Goal: Find specific page/section: Find specific page/section

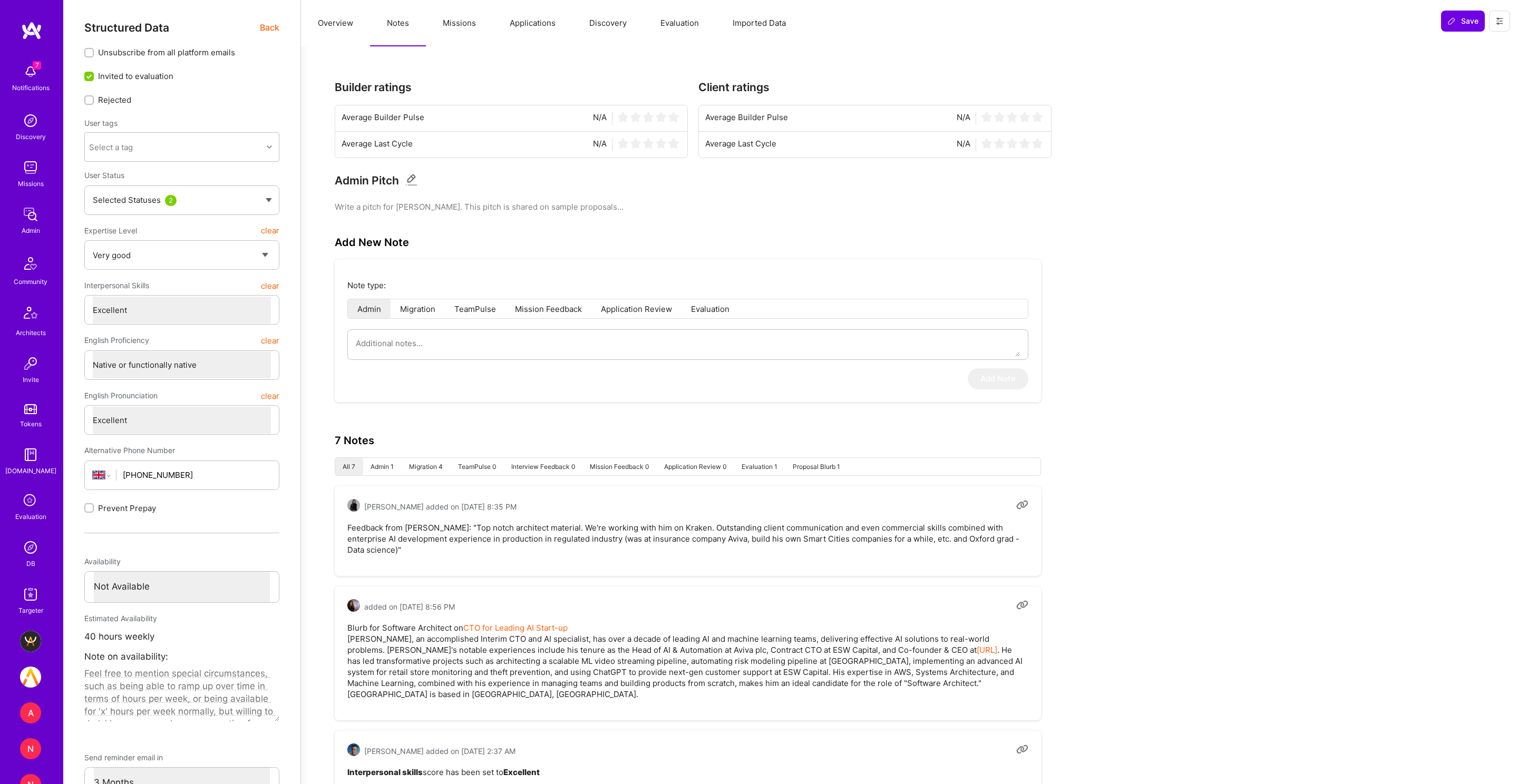
select select "5"
select select "7"
select select "GB"
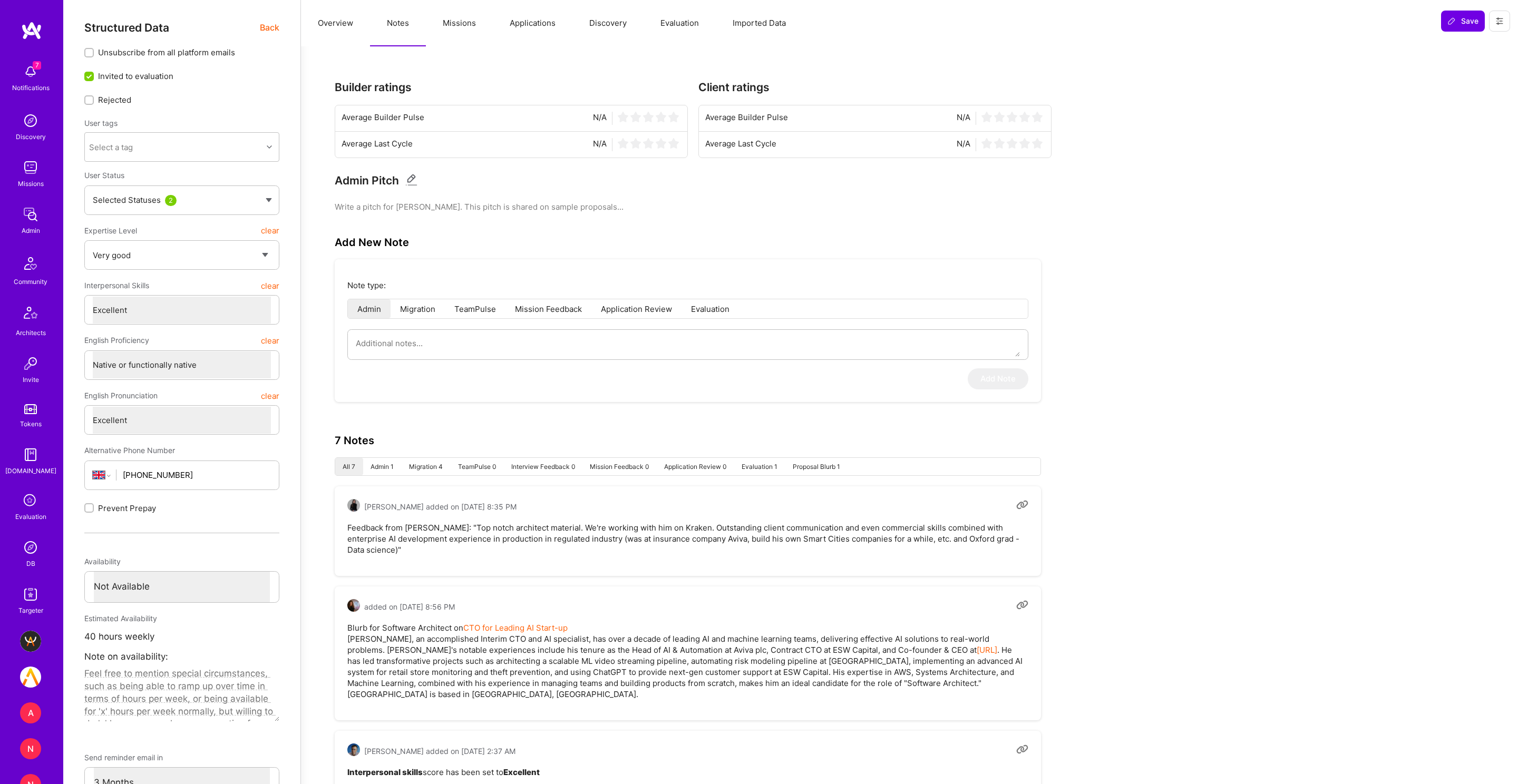
select select "Not Available"
select select "3 Months"
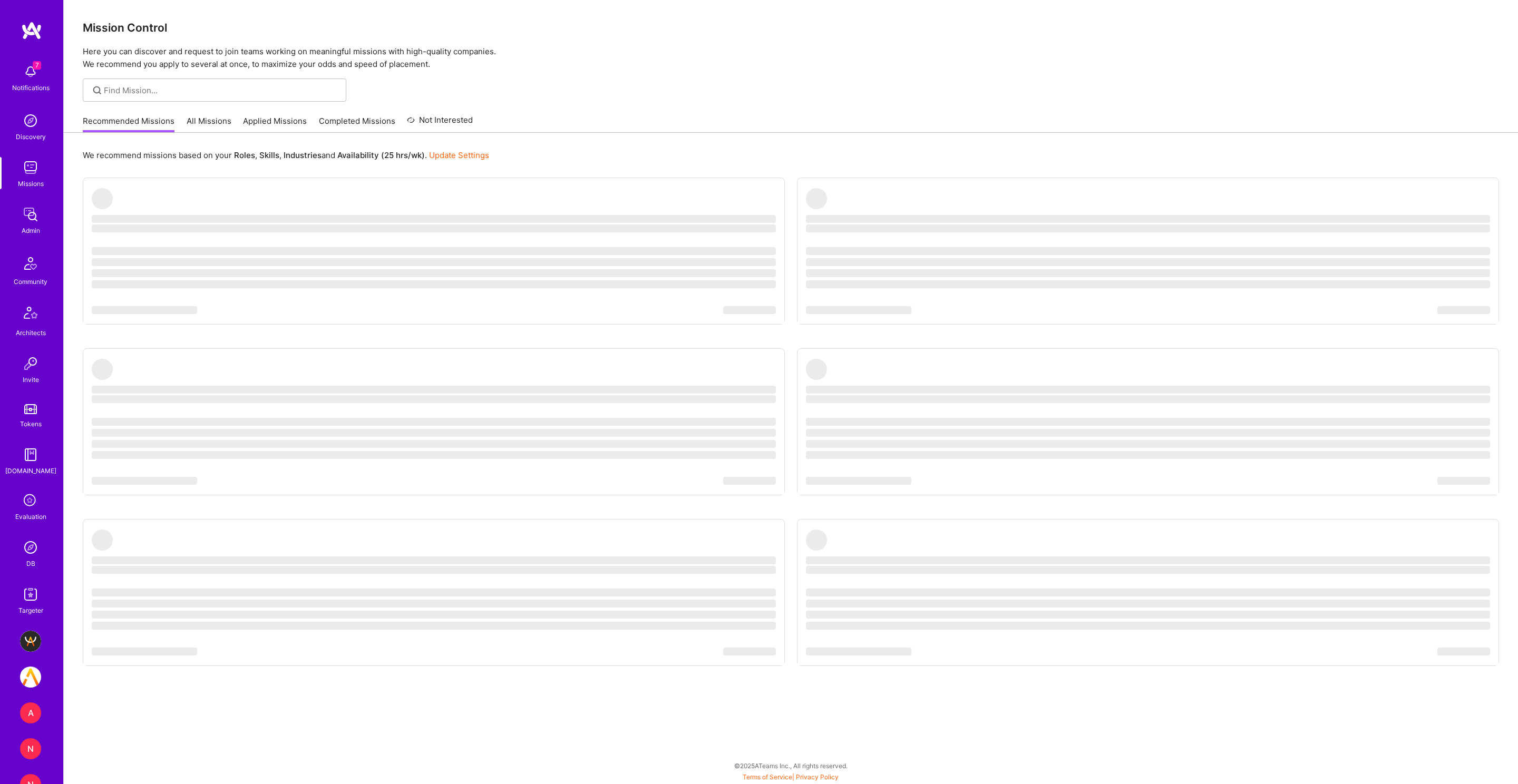
click at [35, 561] on link "DB" at bounding box center [30, 553] width 65 height 32
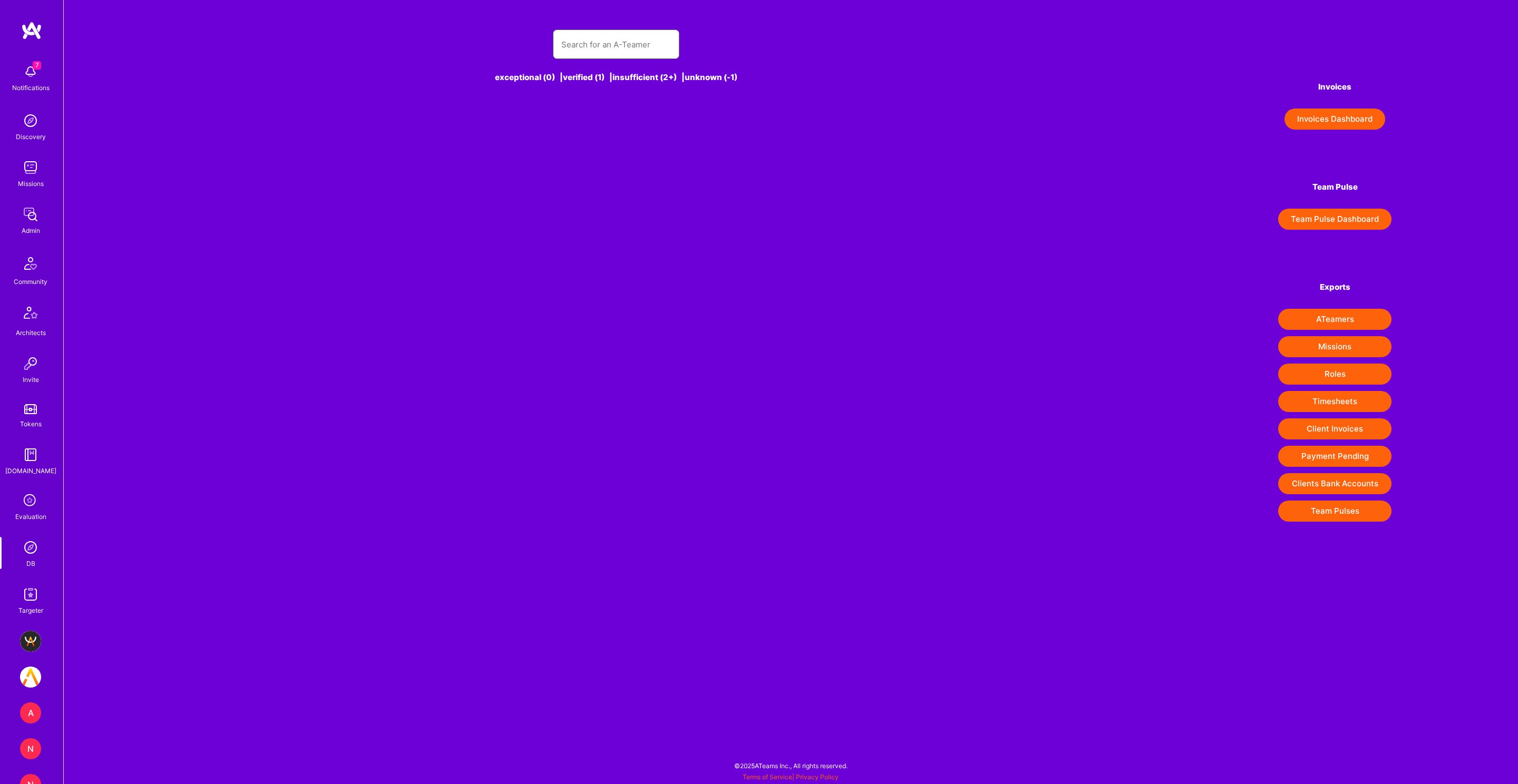
click at [635, 41] on input "text" at bounding box center [616, 45] width 110 height 27
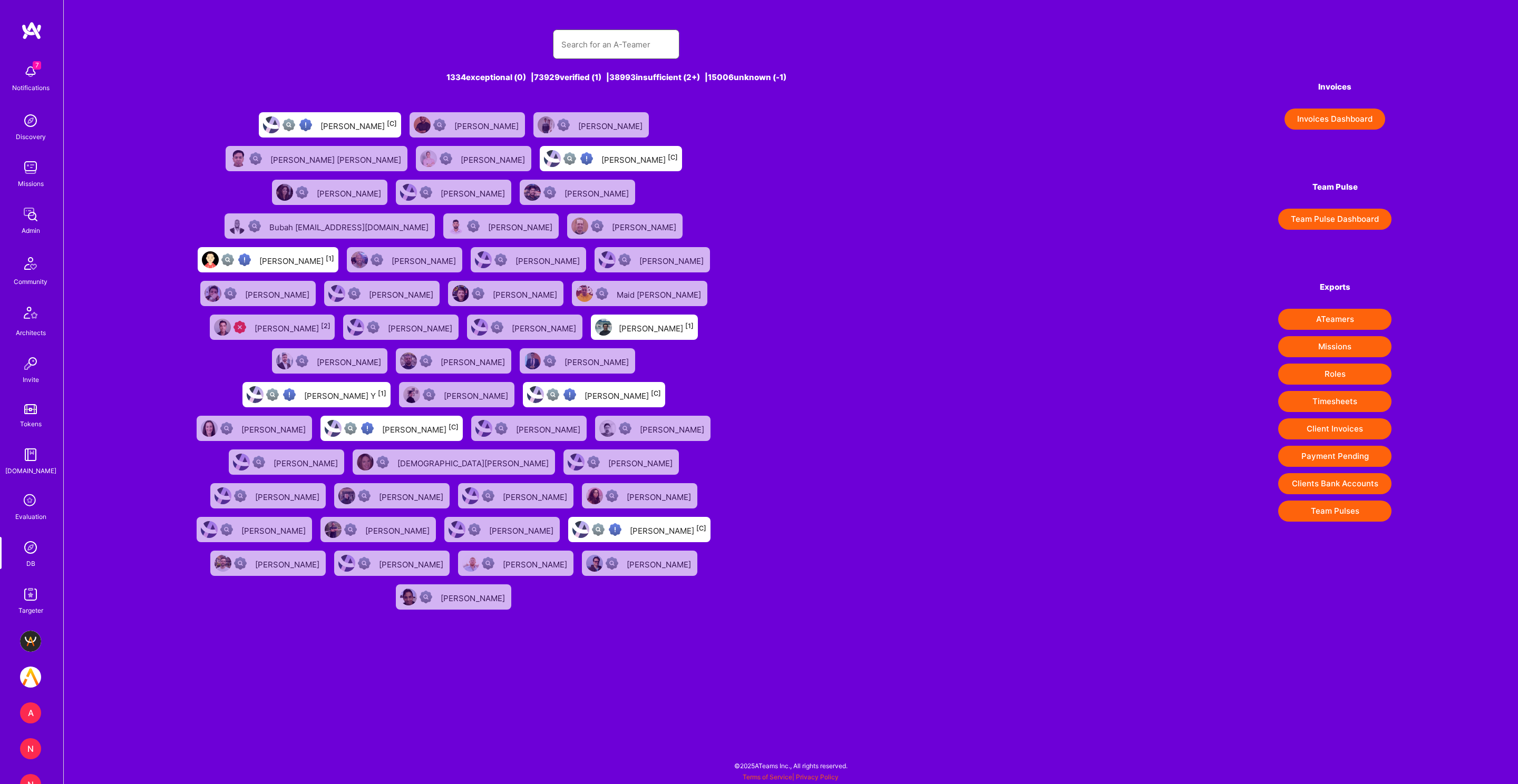
type input "t"
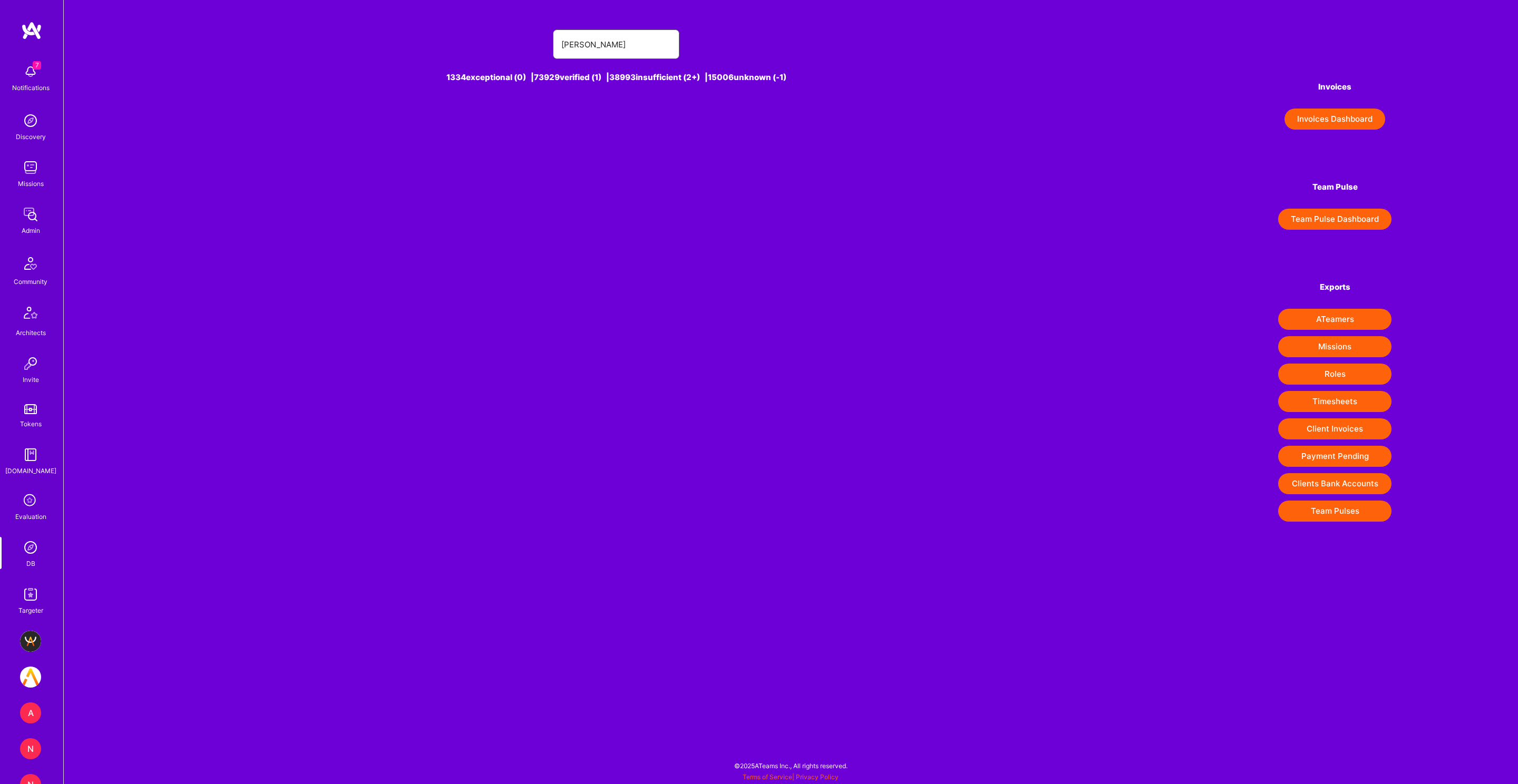
click at [563, 44] on input "yler horan" at bounding box center [616, 45] width 110 height 27
type input "tyler horan"
click at [468, 125] on div "Tyler Horan [0]" at bounding box center [482, 124] width 76 height 14
